Goal: Navigation & Orientation: Understand site structure

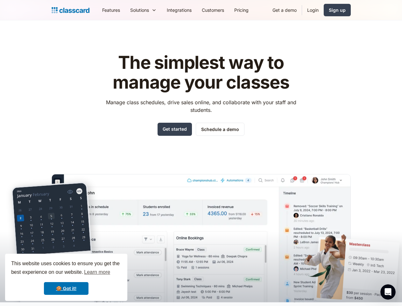
click at [201, 153] on div "The simplest way to manage your classes Manage class schedules, drive sales onl…" at bounding box center [201, 172] width 299 height 259
click at [66, 277] on div "This website uses cookies to ensure you get the best experience on our website.…" at bounding box center [66, 277] width 122 height 47
click at [224, 10] on nav "Features Resources Blog The latest industry news, updates and info. Customer st…" at bounding box center [224, 10] width 254 height 14
click at [130, 10] on div "Solutions" at bounding box center [139, 10] width 19 height 7
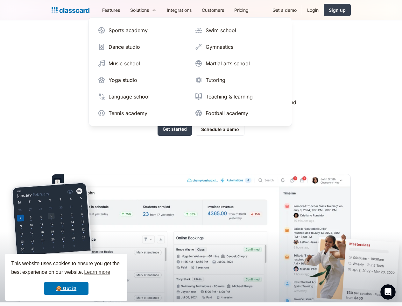
click at [388, 292] on icon "Open Intercom Messenger" at bounding box center [388, 292] width 11 height 11
